Goal: Information Seeking & Learning: Learn about a topic

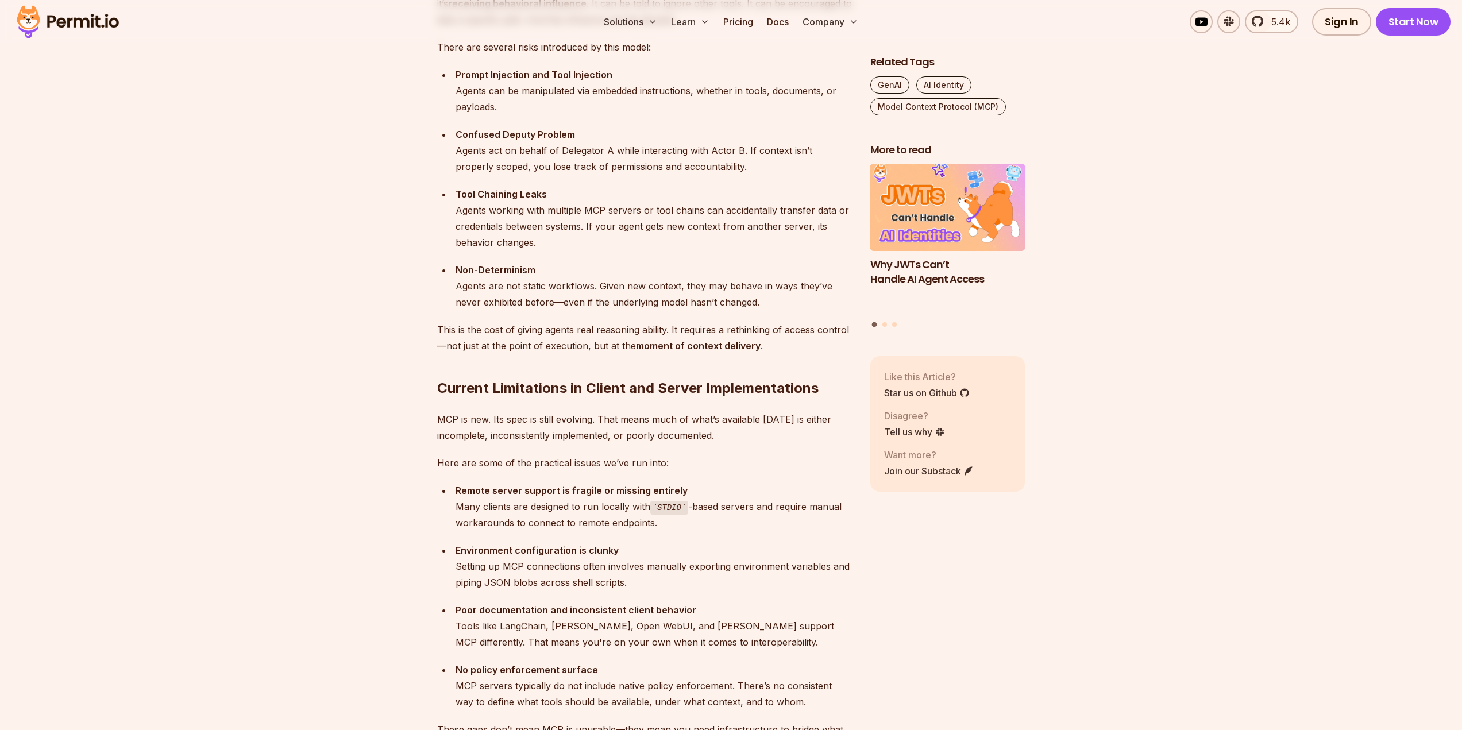
scroll to position [1839, 0]
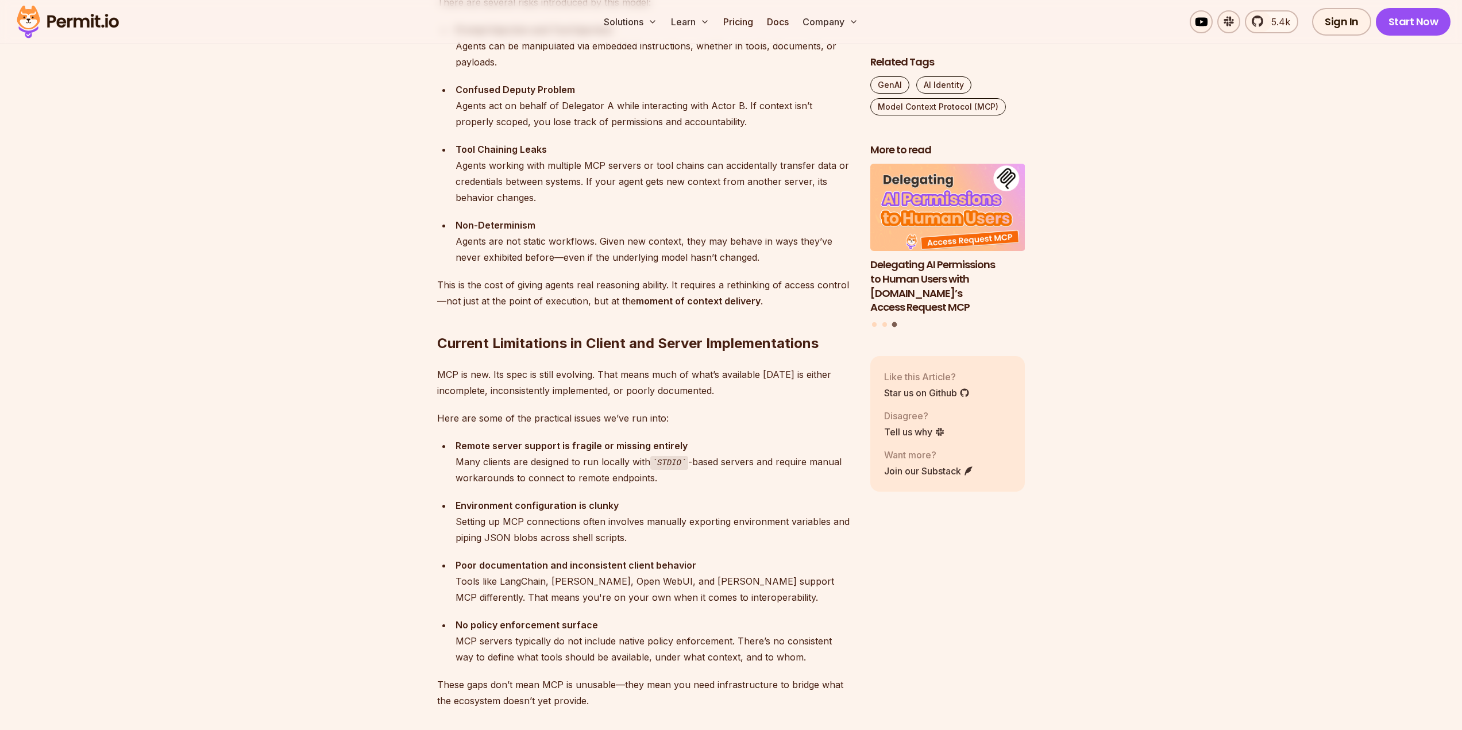
click at [633, 479] on div "Remote server support is fragile or missing entirely Many clients are designed …" at bounding box center [654, 462] width 396 height 49
click at [552, 465] on div "Remote server support is fragile or missing entirely Many clients are designed …" at bounding box center [654, 462] width 396 height 49
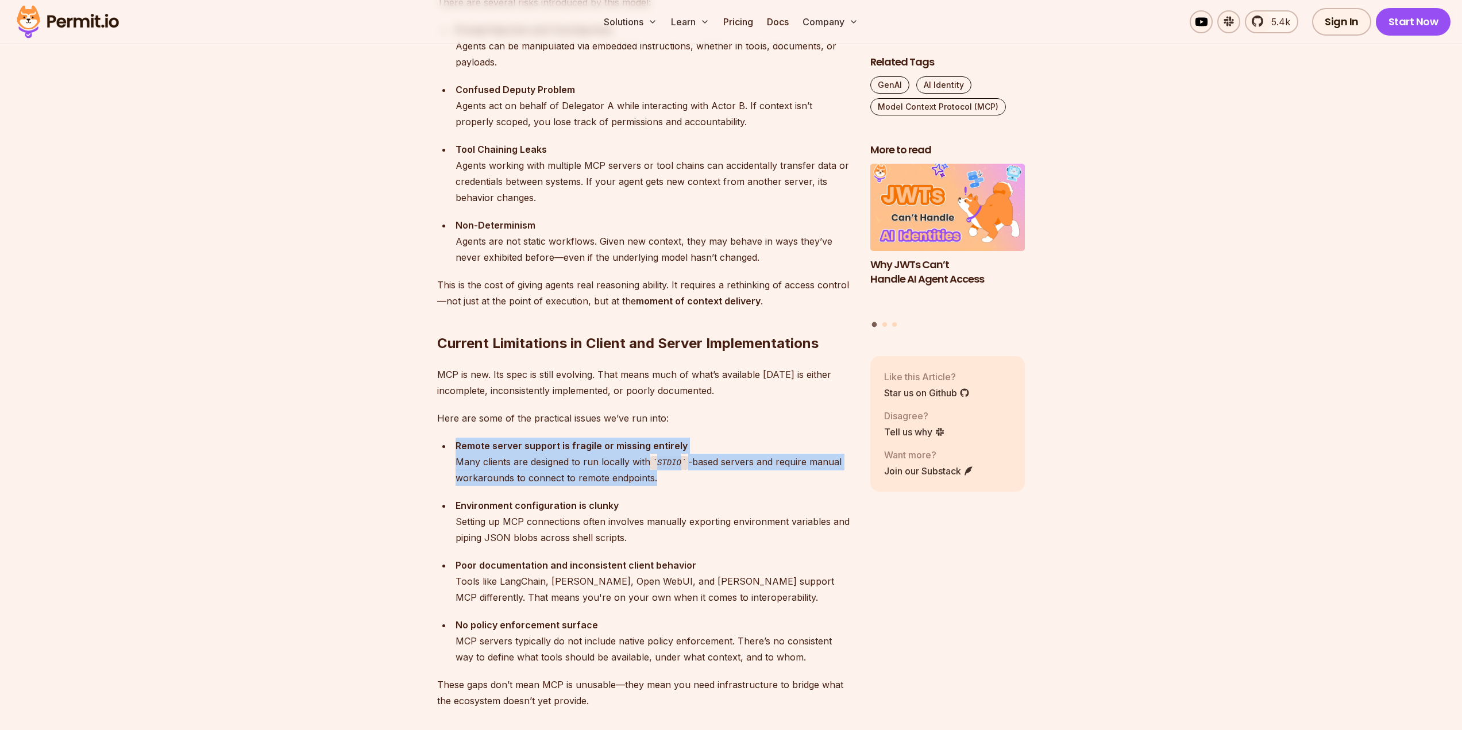
drag, startPoint x: 457, startPoint y: 446, endPoint x: 667, endPoint y: 481, distance: 212.6
click at [667, 481] on li "Remote server support is fragile or missing entirely Many clients are designed …" at bounding box center [652, 462] width 400 height 49
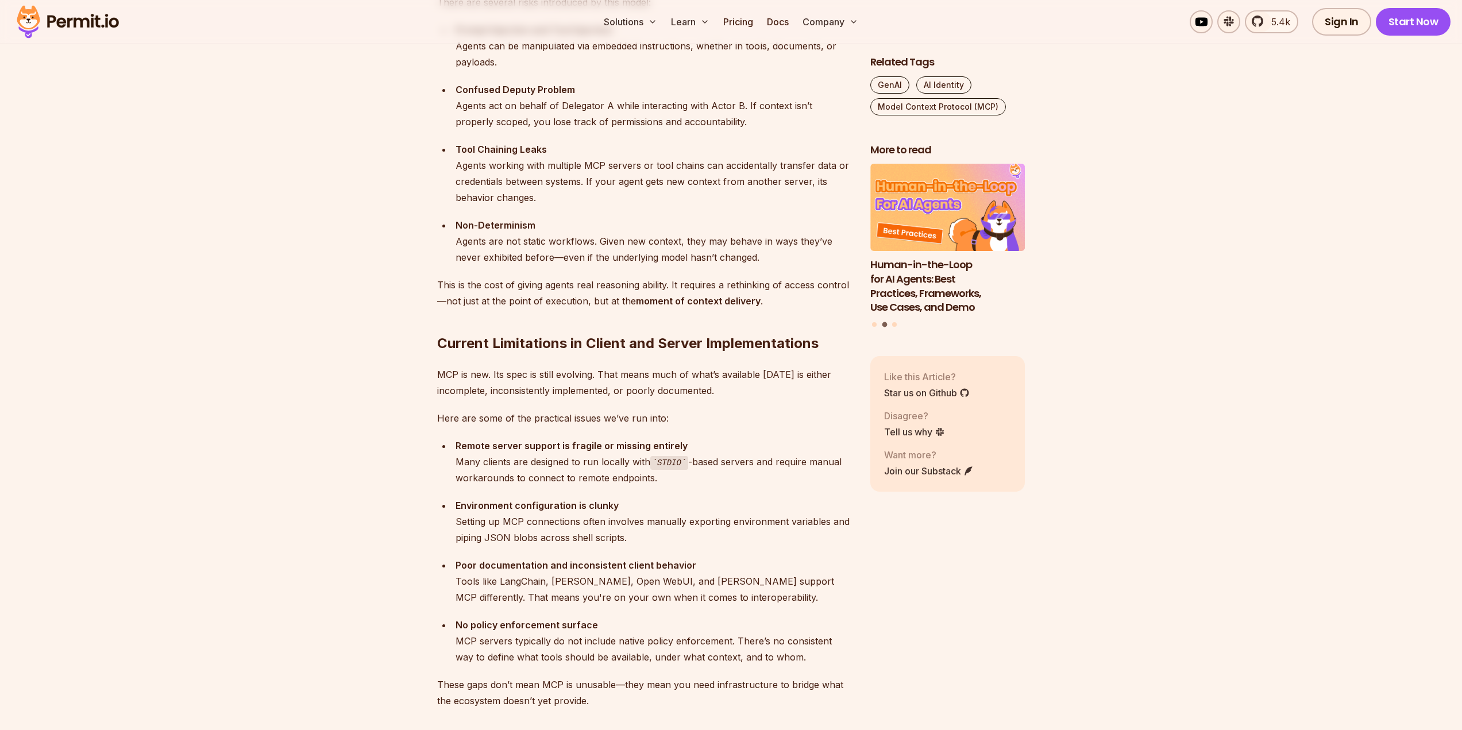
click at [515, 428] on div "Let me start with this: adopting MCP in production [DATE] is a bit like trying …" at bounding box center [644, 477] width 415 height 3154
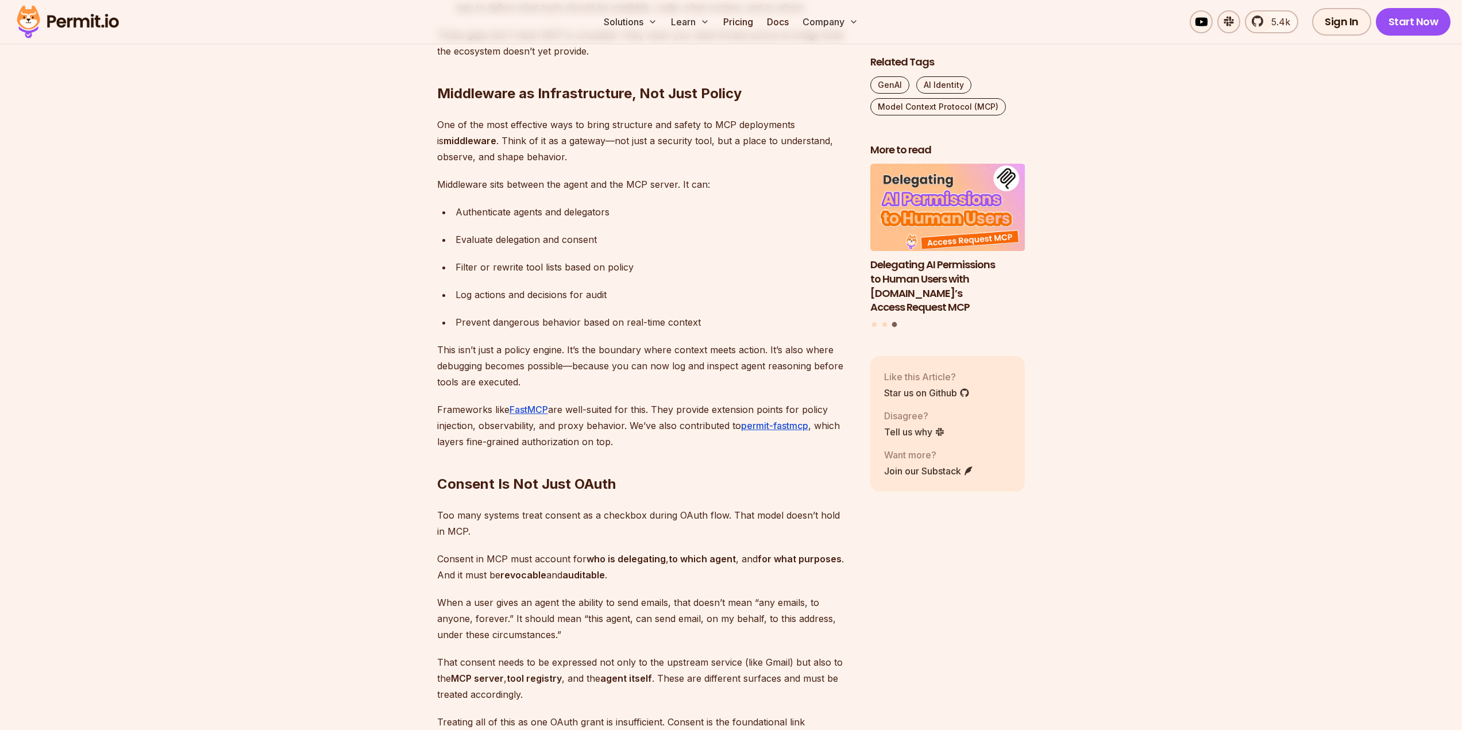
scroll to position [2471, 0]
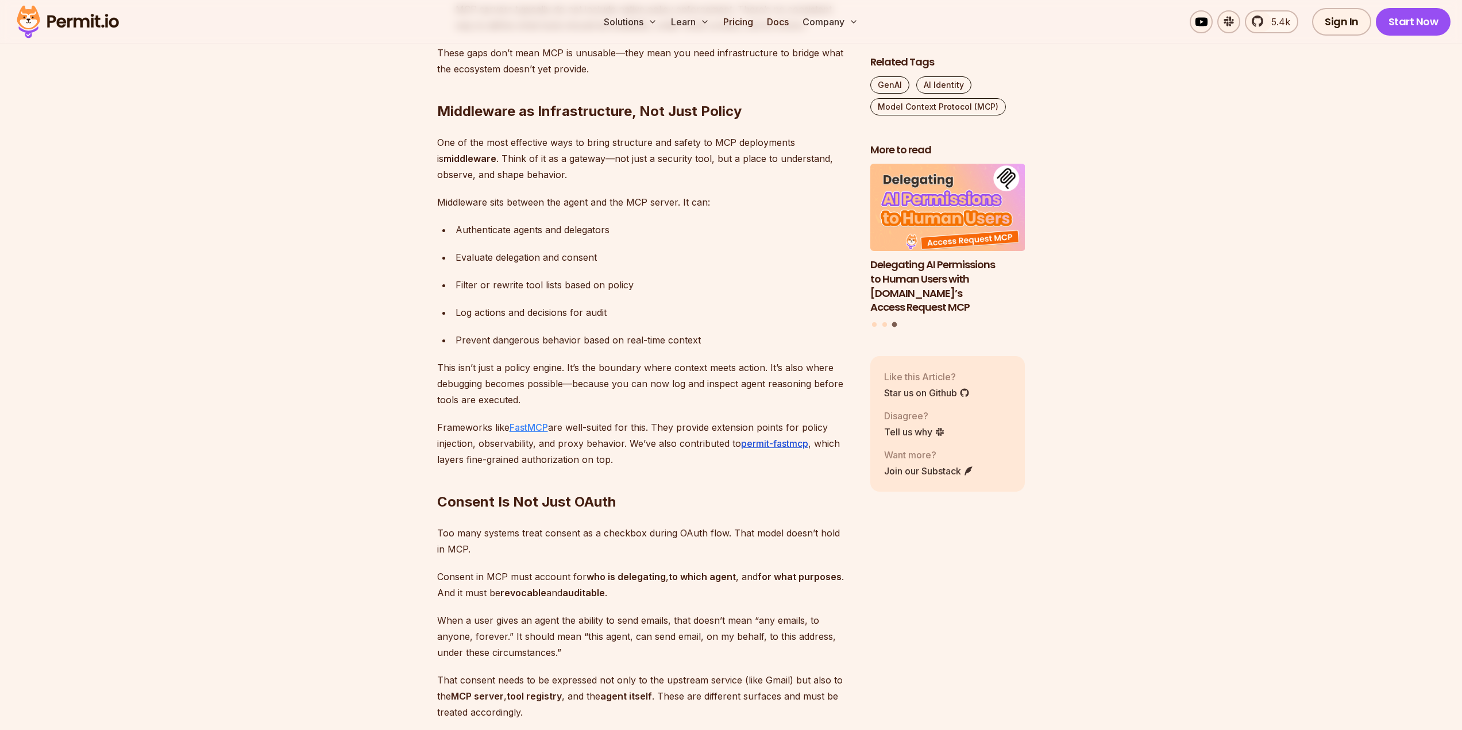
click at [544, 428] on link "FastMCP" at bounding box center [529, 427] width 38 height 11
